Goal: Task Accomplishment & Management: Use online tool/utility

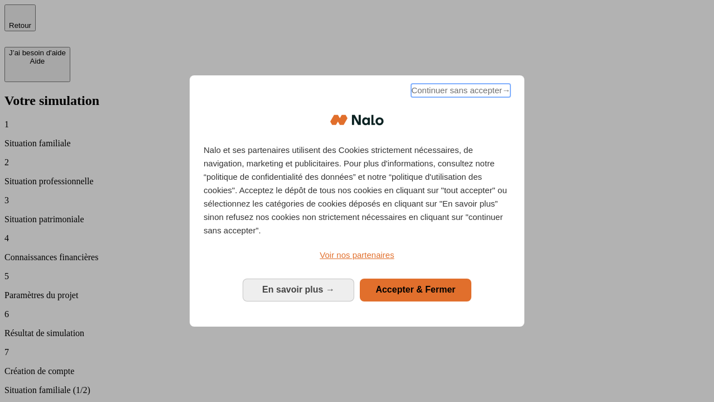
click at [460, 92] on span "Continuer sans accepter →" at bounding box center [460, 90] width 99 height 13
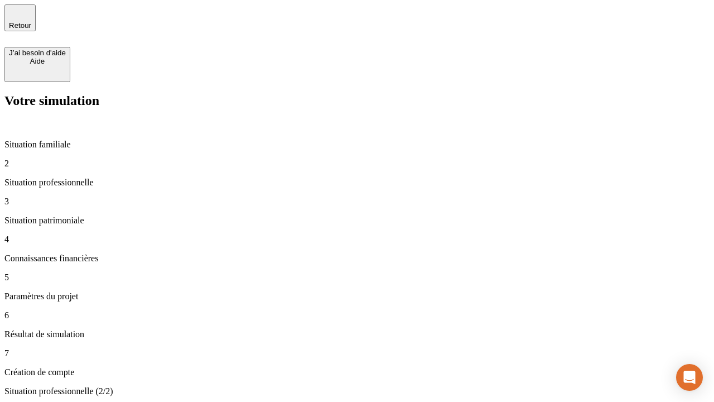
type input "30 000"
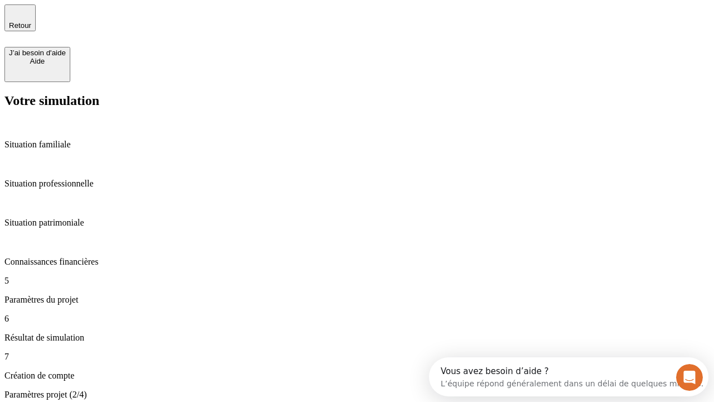
type input "25"
type input "1 000"
type input "640"
